Goal: Information Seeking & Learning: Learn about a topic

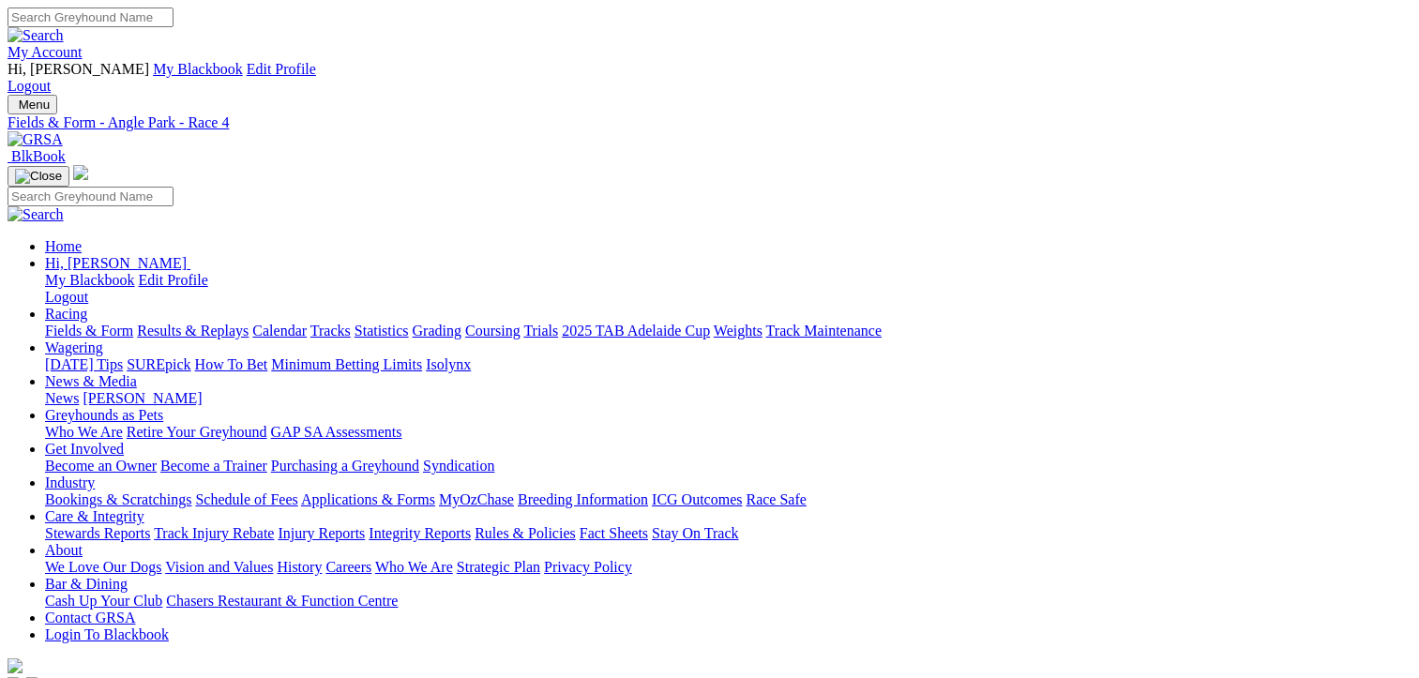
scroll to position [45, 0]
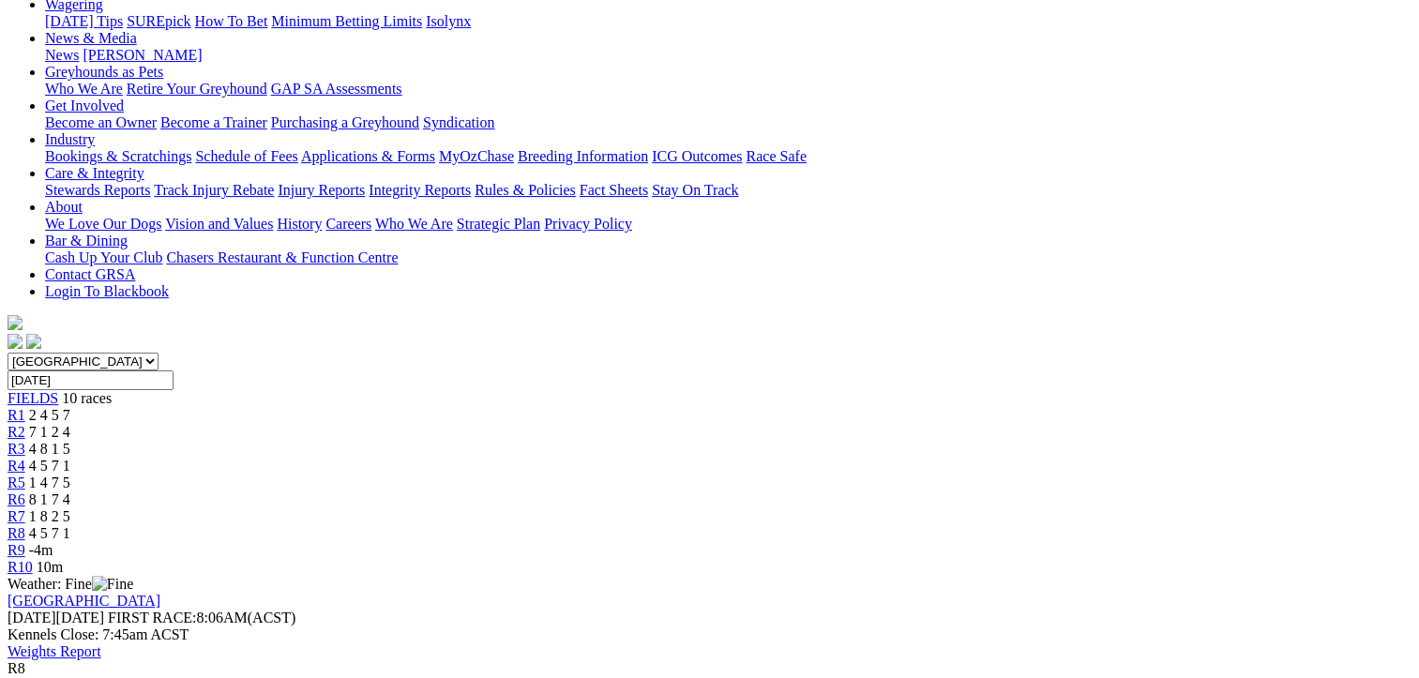
scroll to position [375, 0]
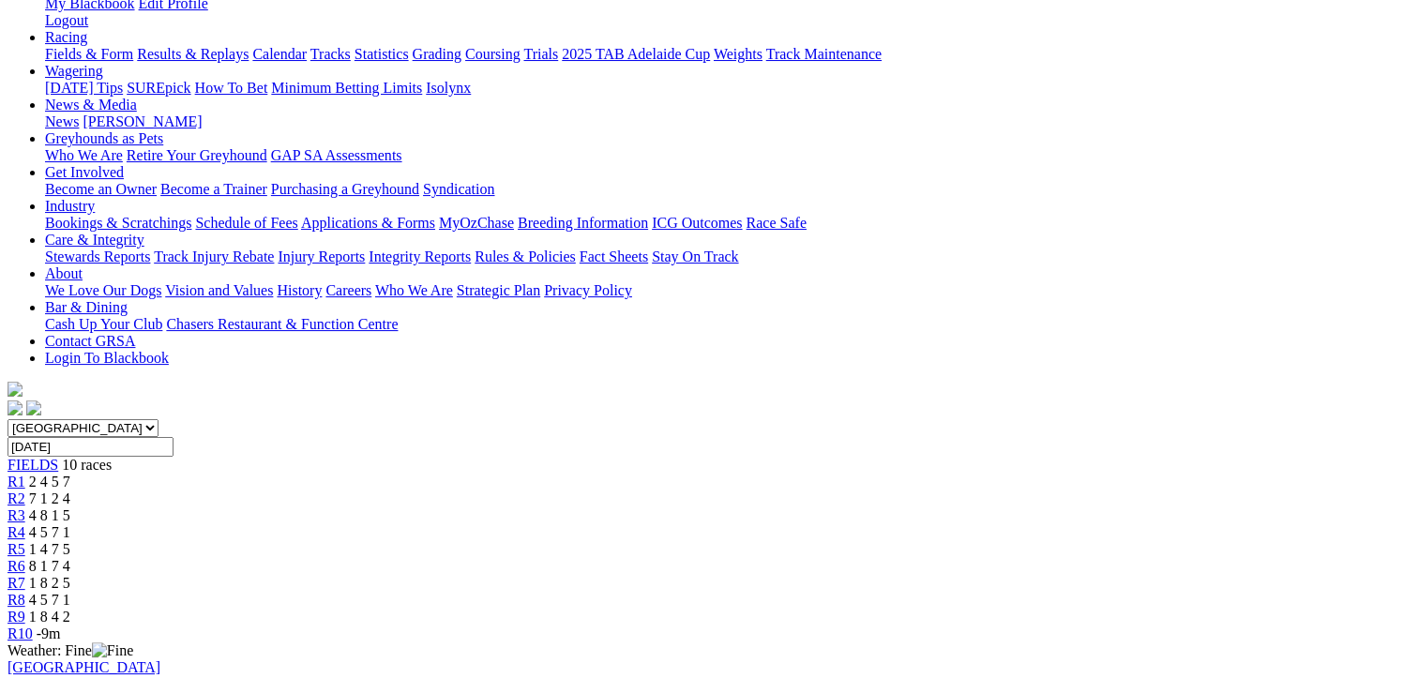
scroll to position [281, 0]
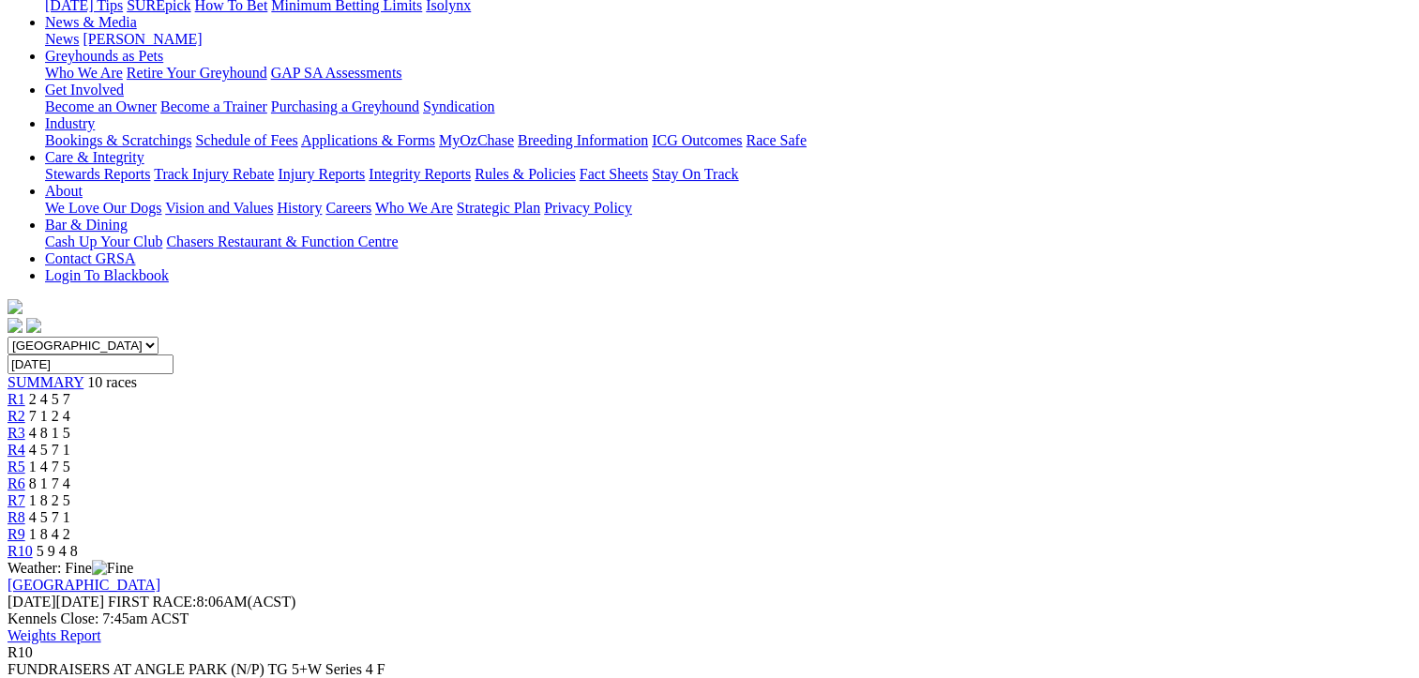
scroll to position [375, 0]
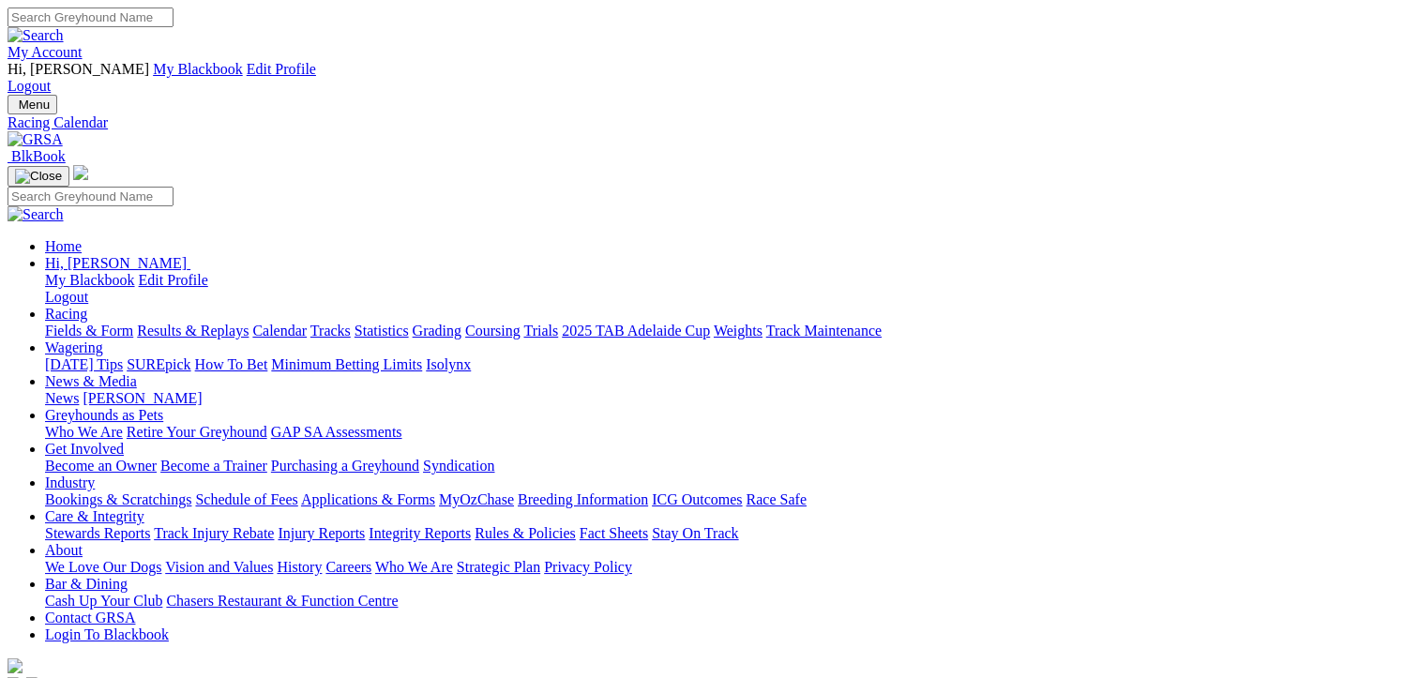
click at [54, 323] on link "Fields & Form" at bounding box center [89, 331] width 88 height 16
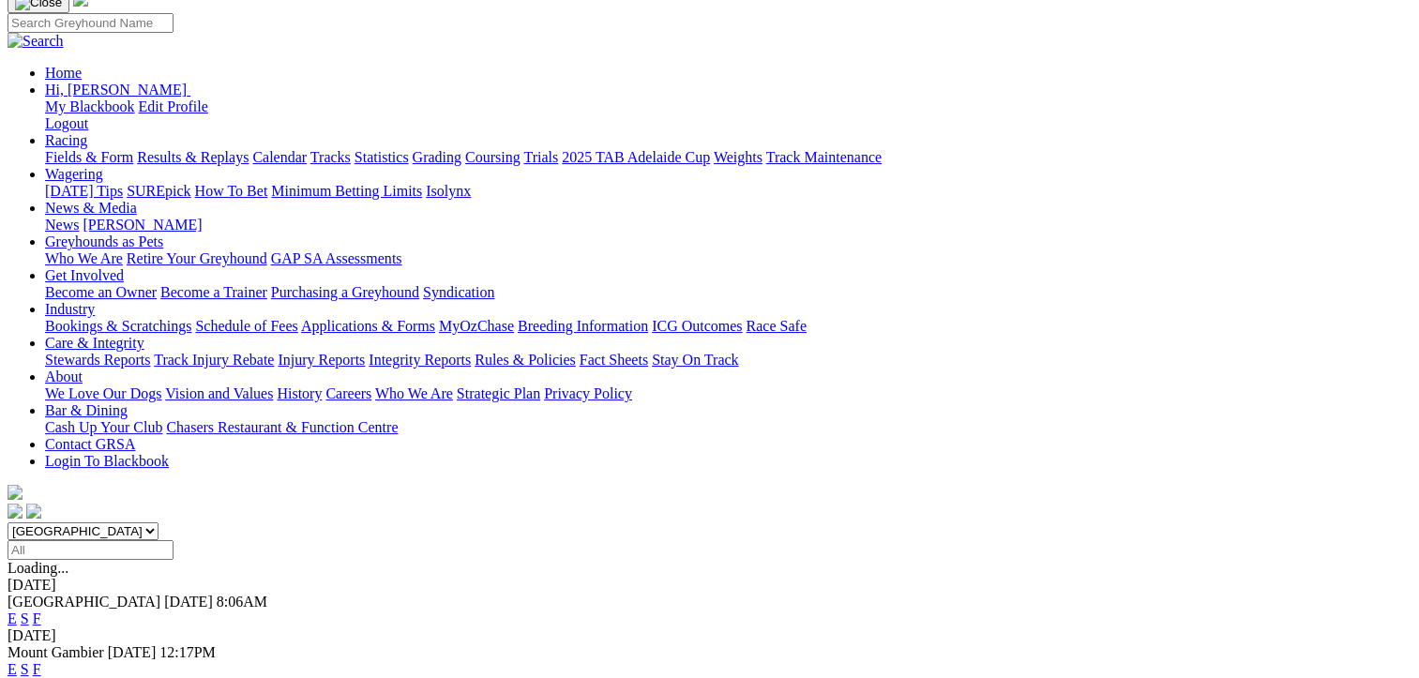
scroll to position [188, 0]
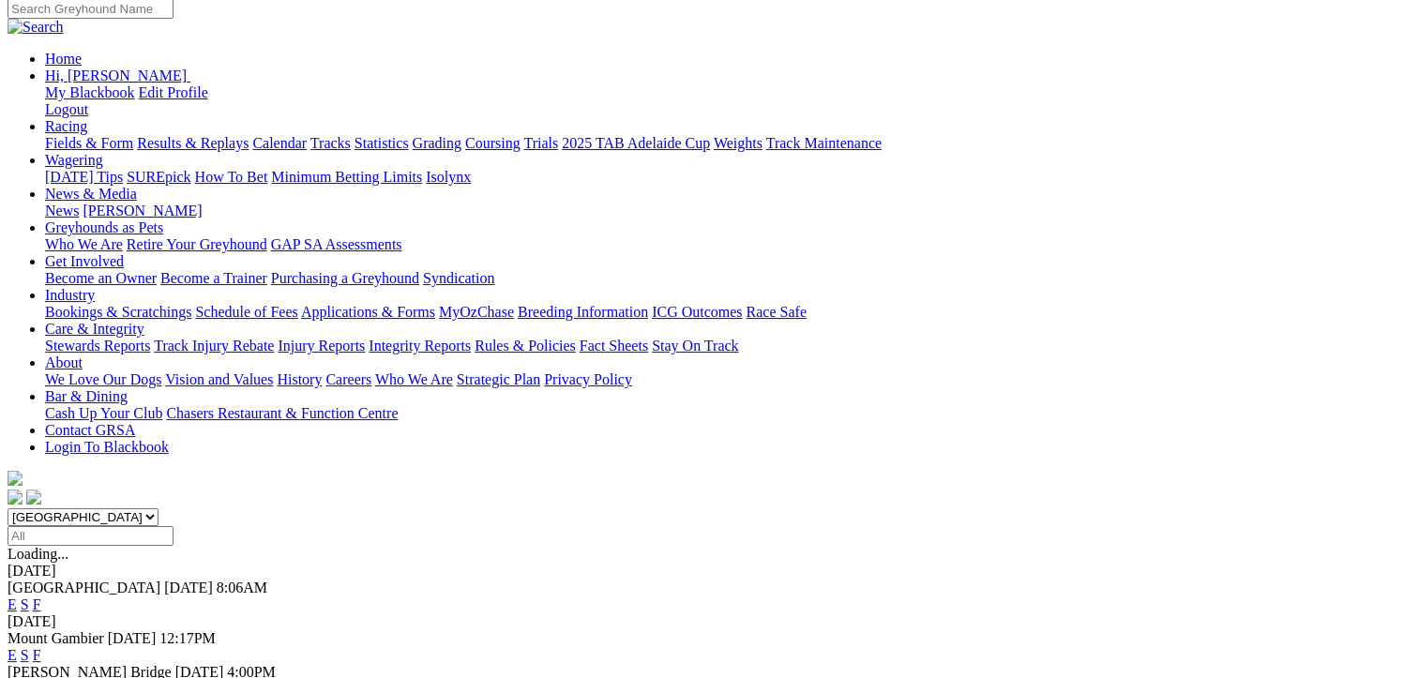
click at [41, 677] on link "F" at bounding box center [37, 689] width 8 height 16
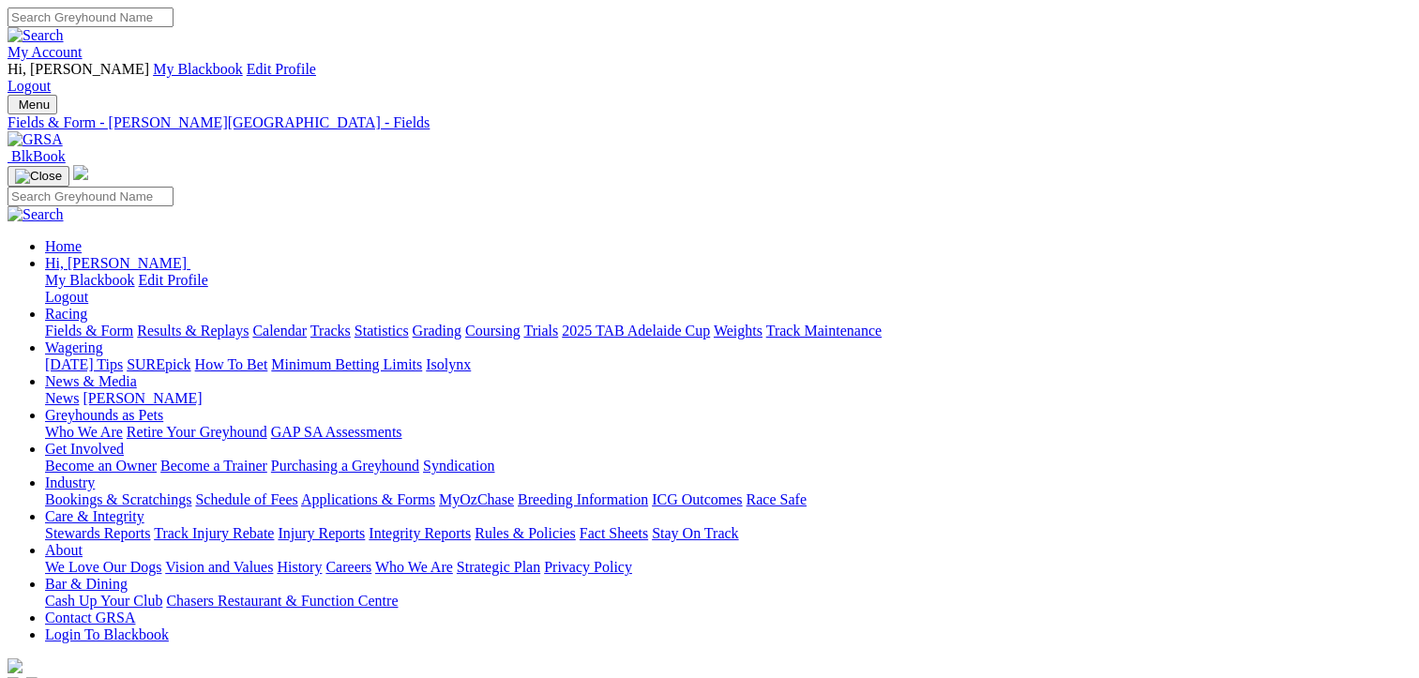
click at [80, 323] on link "Fields & Form" at bounding box center [89, 331] width 88 height 16
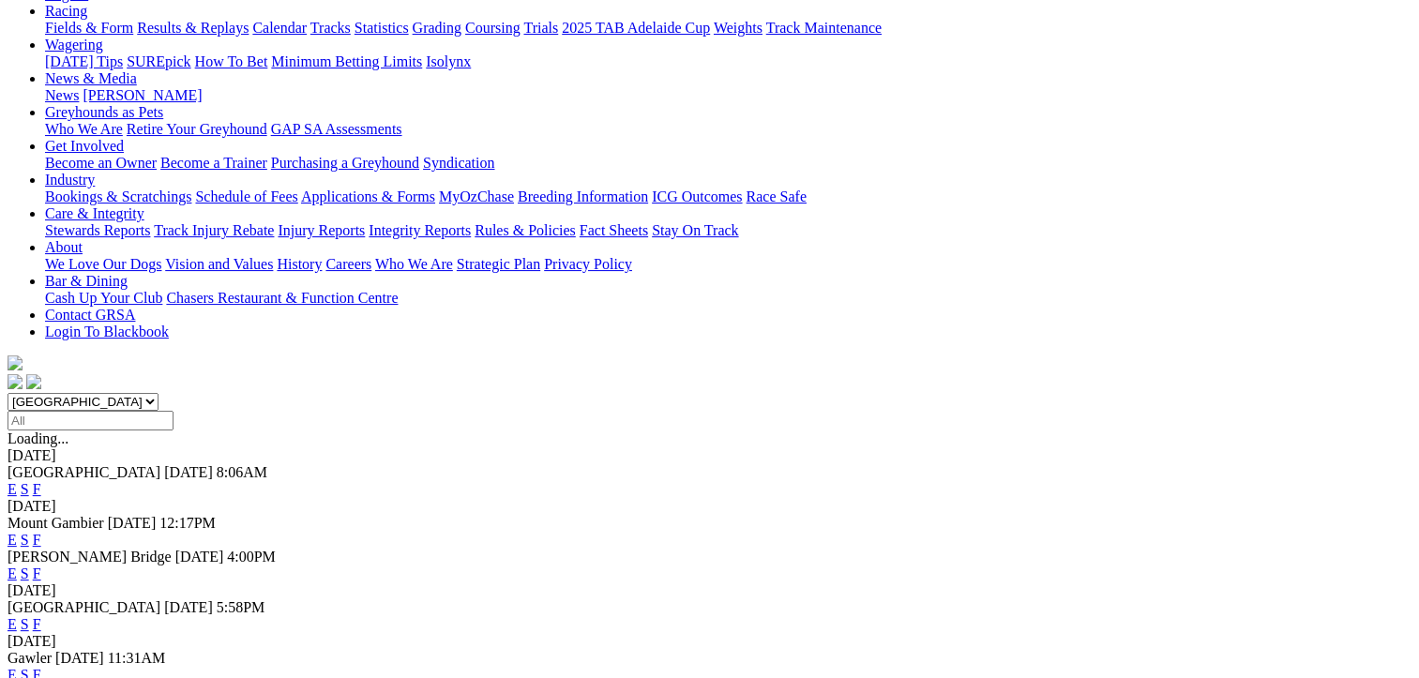
scroll to position [281, 0]
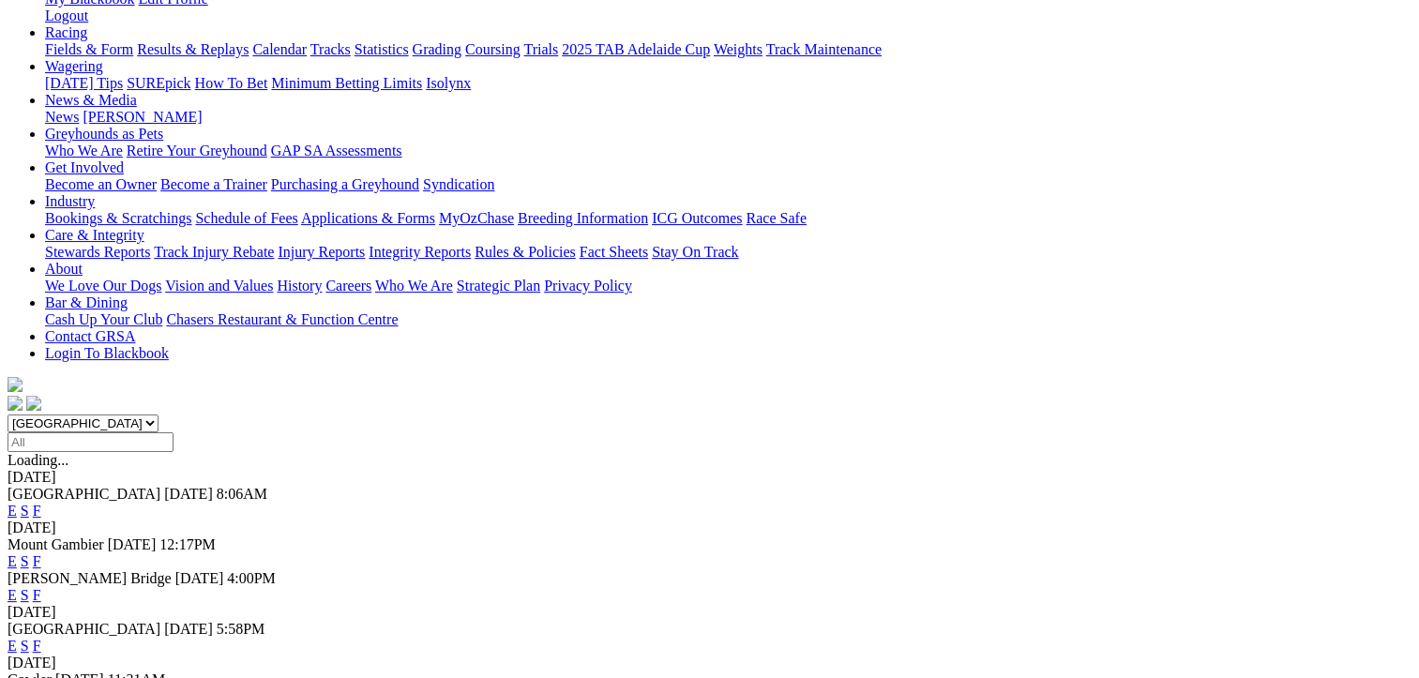
click at [41, 638] on link "F" at bounding box center [37, 646] width 8 height 16
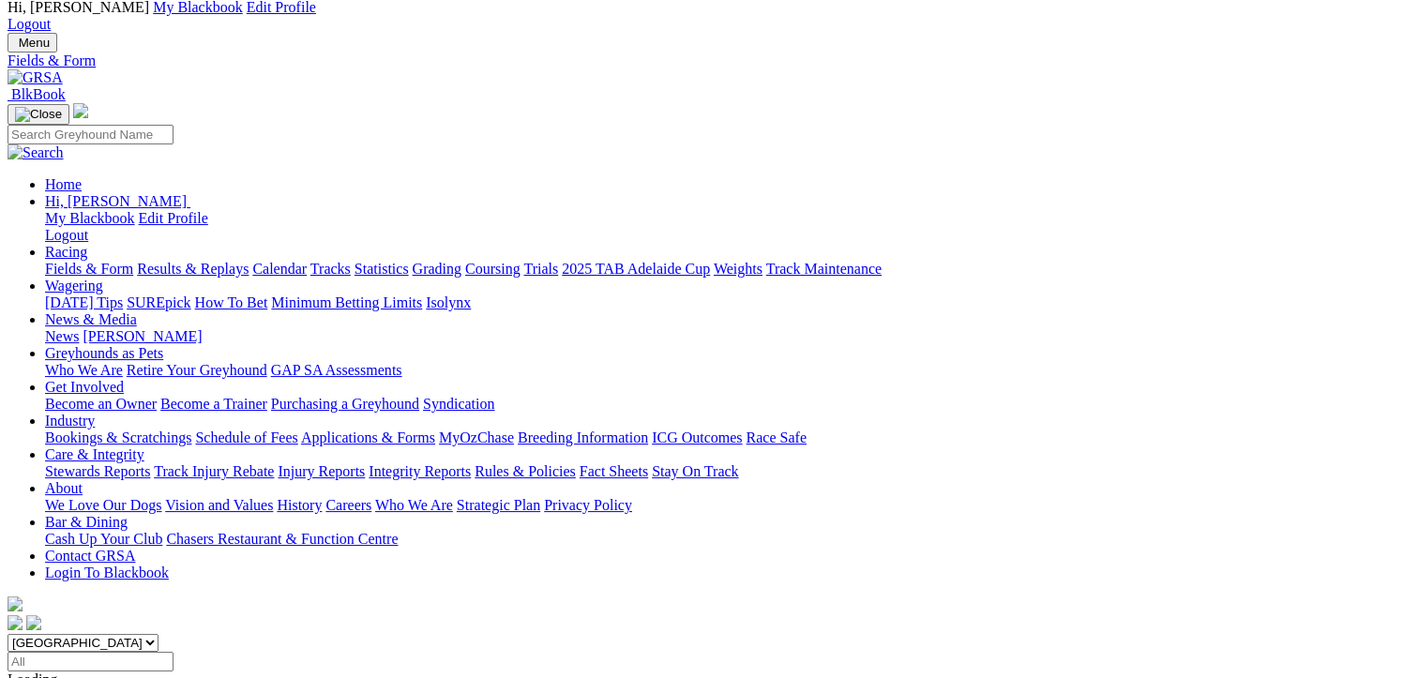
scroll to position [188, 0]
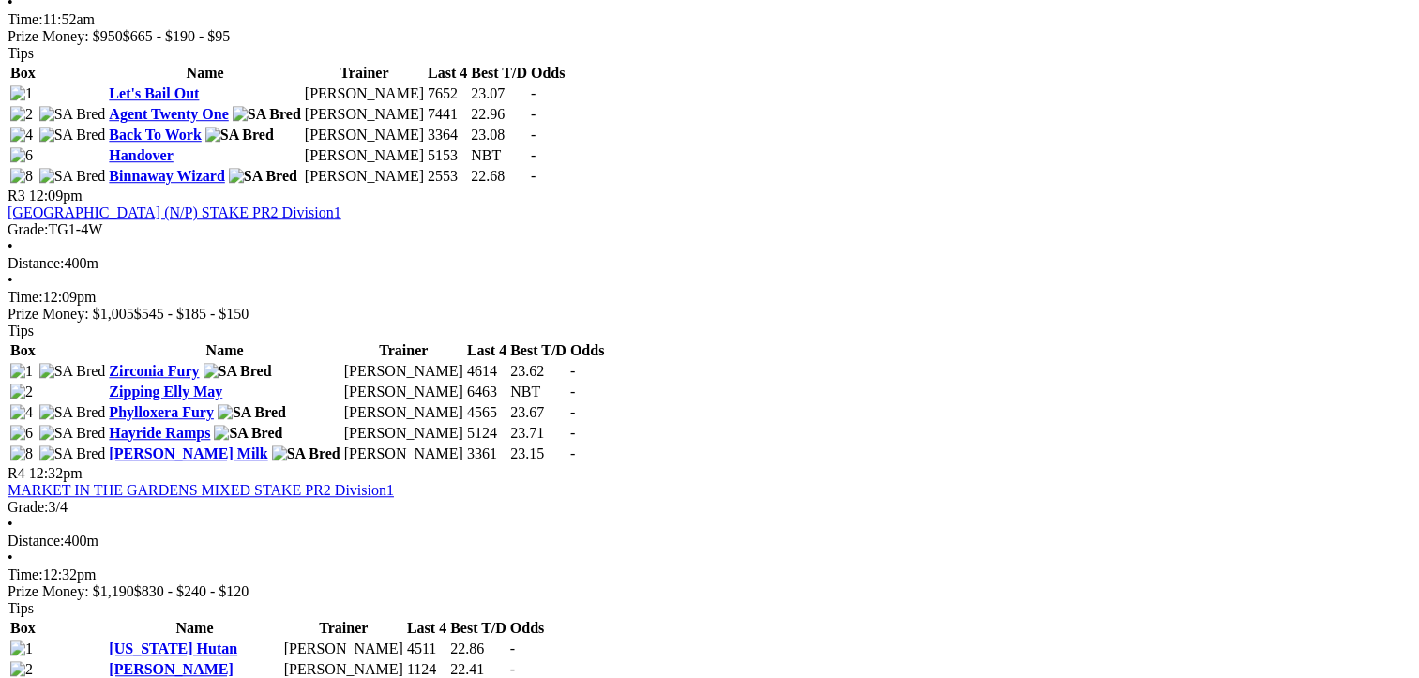
scroll to position [1407, 0]
